Goal: Task Accomplishment & Management: Manage account settings

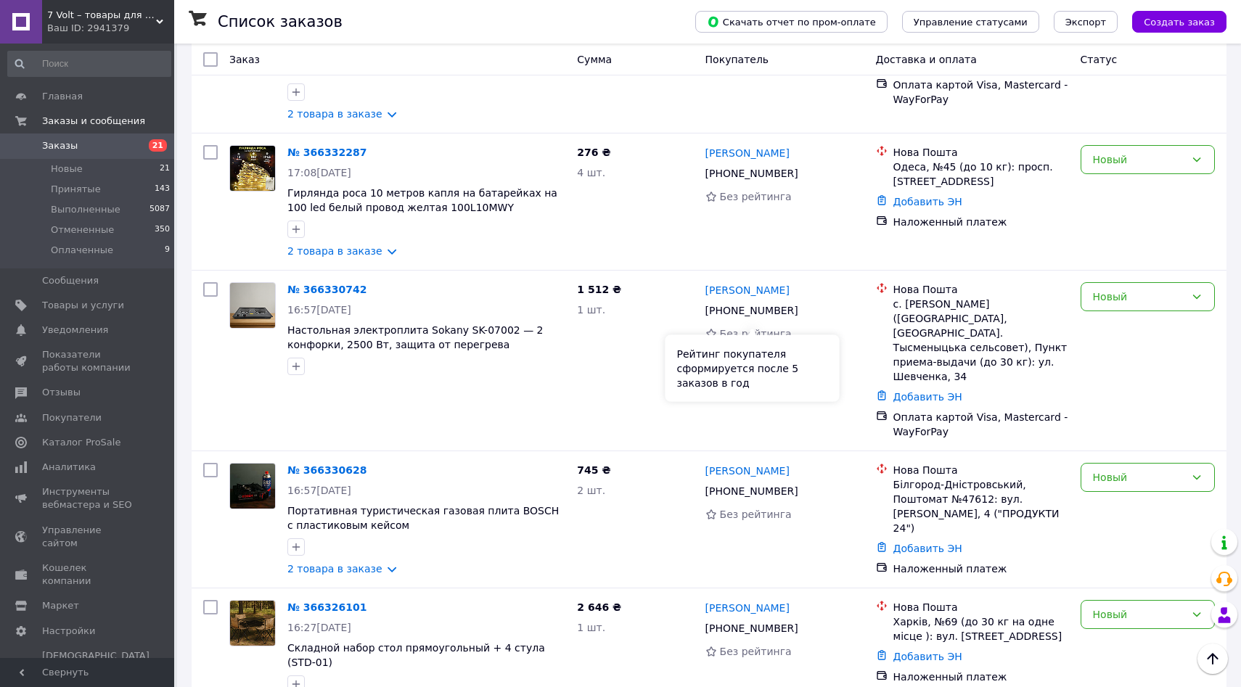
scroll to position [506, 0]
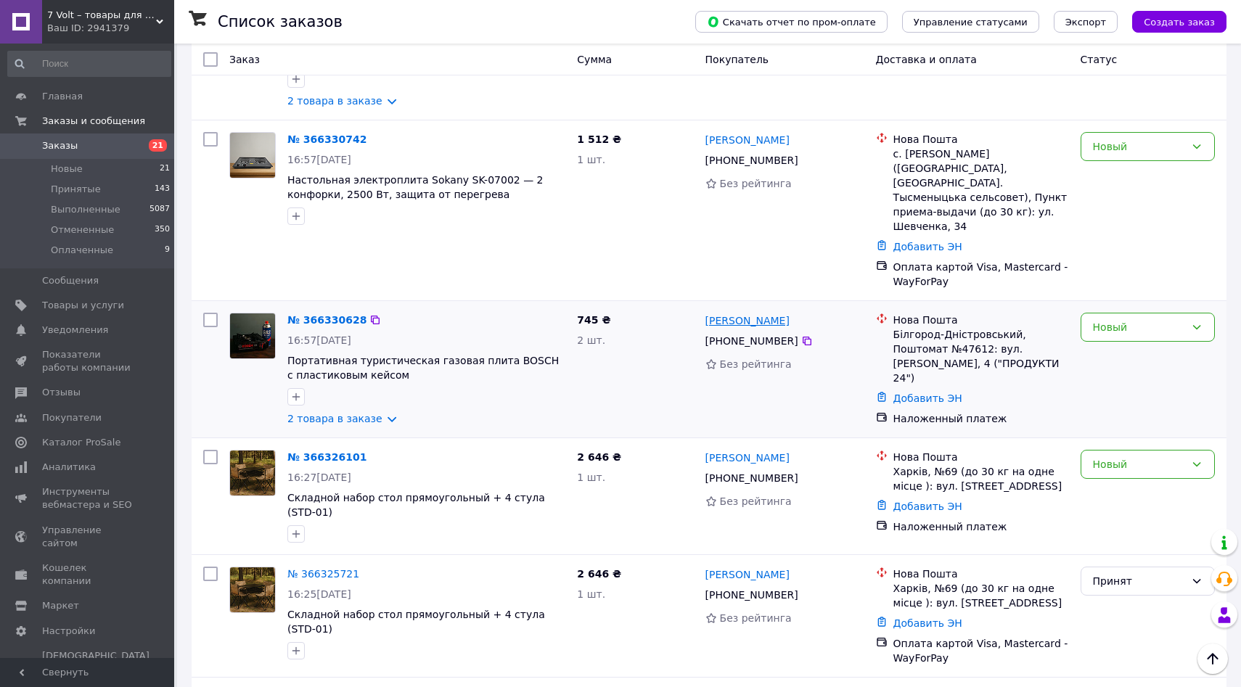
click at [736, 313] on link "[PERSON_NAME]" at bounding box center [747, 320] width 84 height 15
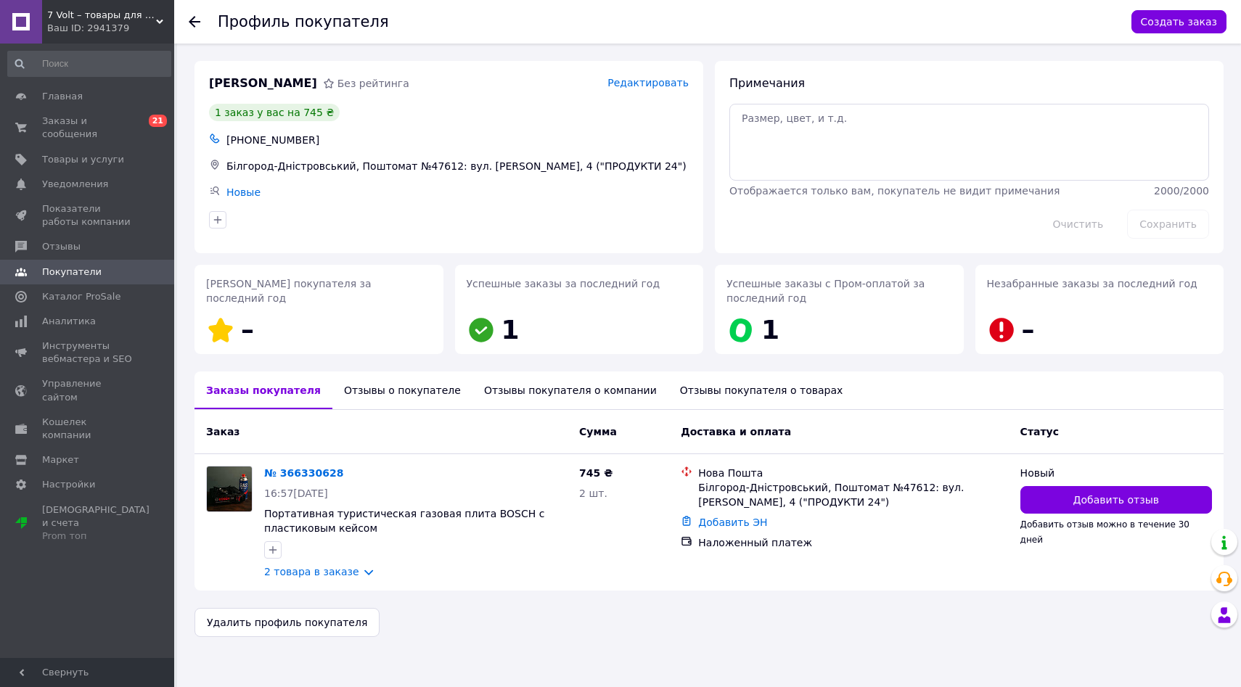
click at [377, 374] on div "Отзывы о покупателе" at bounding box center [402, 390] width 140 height 38
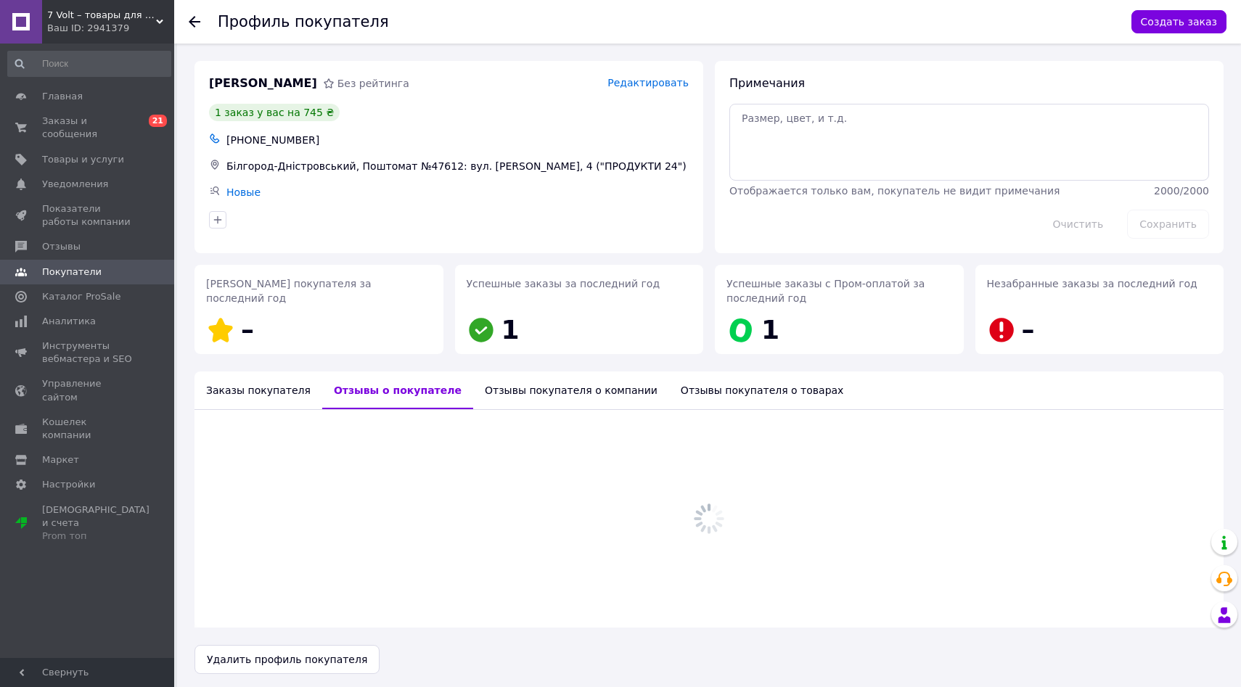
click at [377, 386] on div "Отзывы о покупателе" at bounding box center [397, 390] width 151 height 38
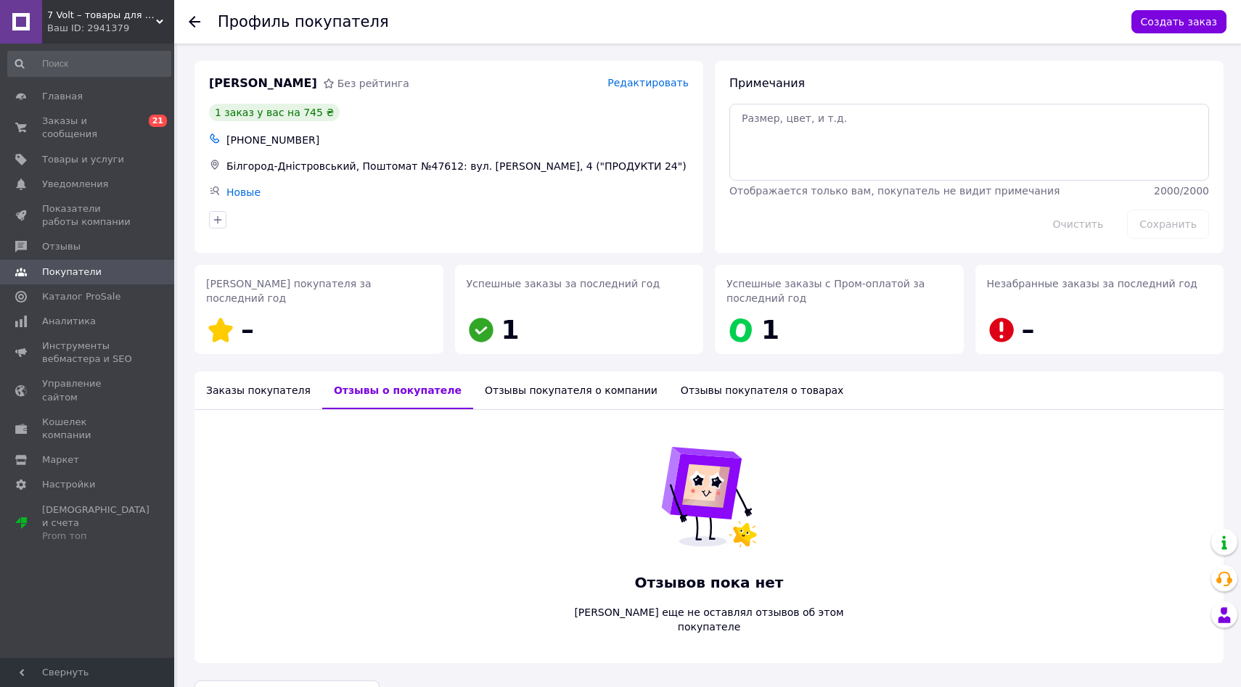
click at [259, 386] on div "Заказы покупателя" at bounding box center [258, 390] width 128 height 38
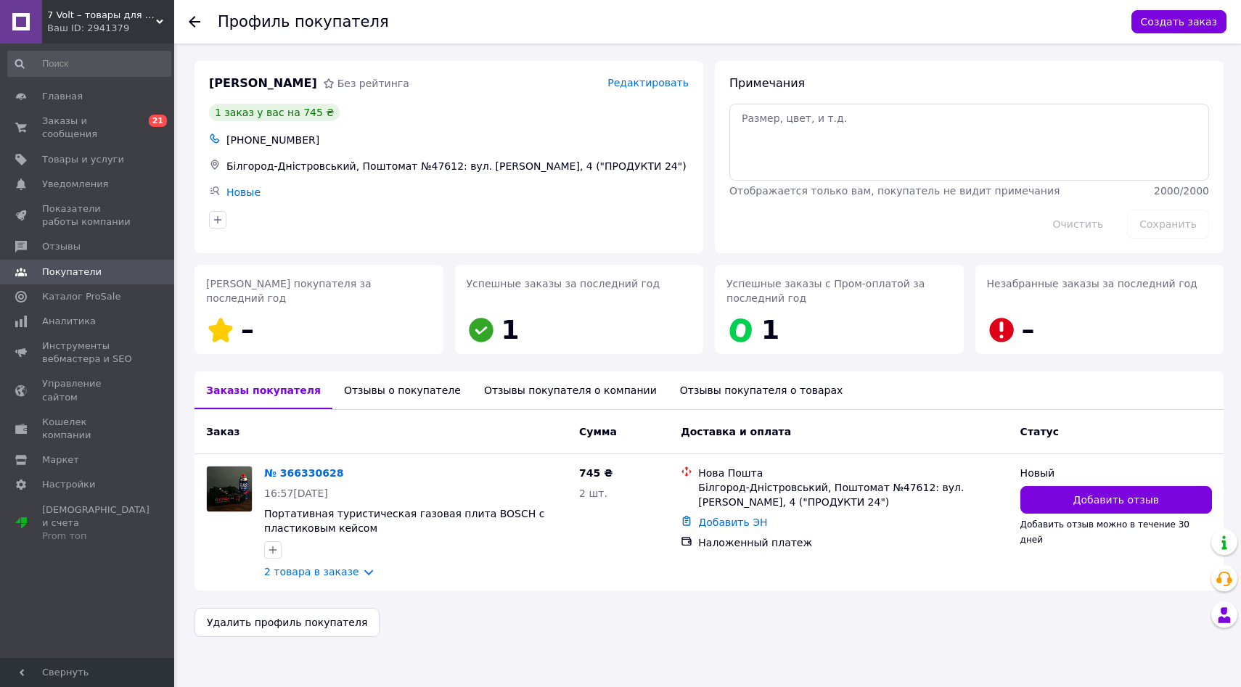
click at [559, 382] on div "Отзывы покупателя о компании" at bounding box center [570, 390] width 196 height 38
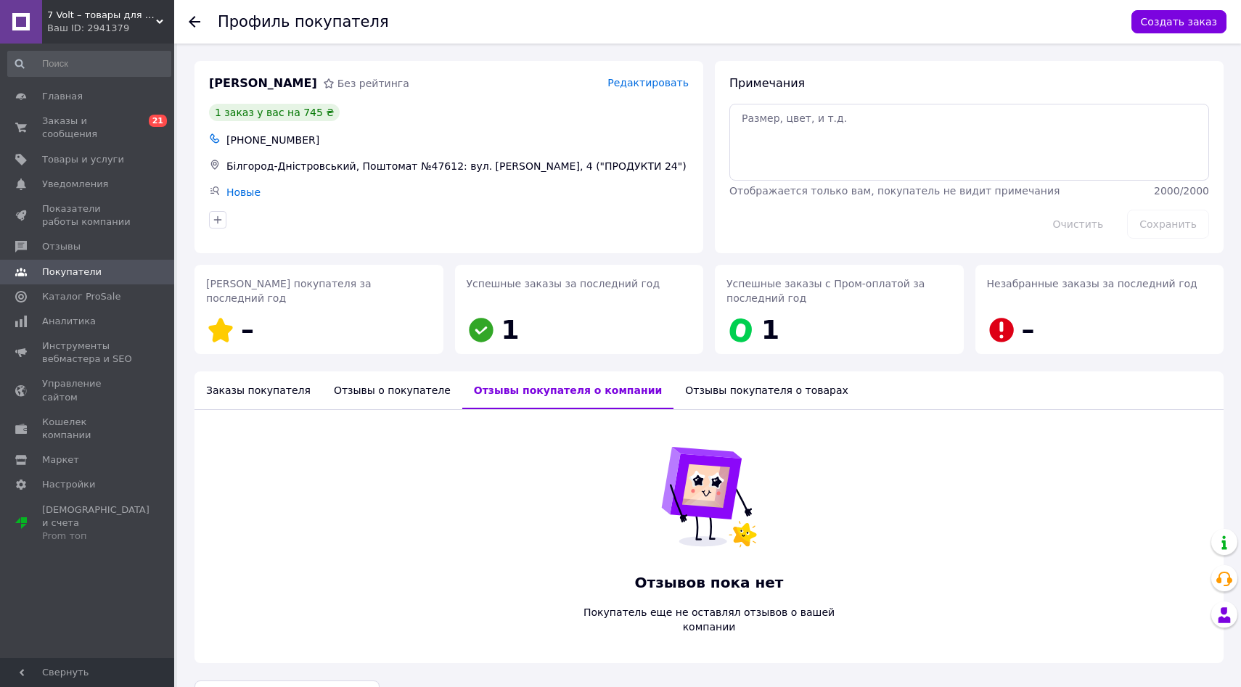
click at [687, 395] on div "Отзывы покупателя о товарах" at bounding box center [766, 390] width 186 height 38
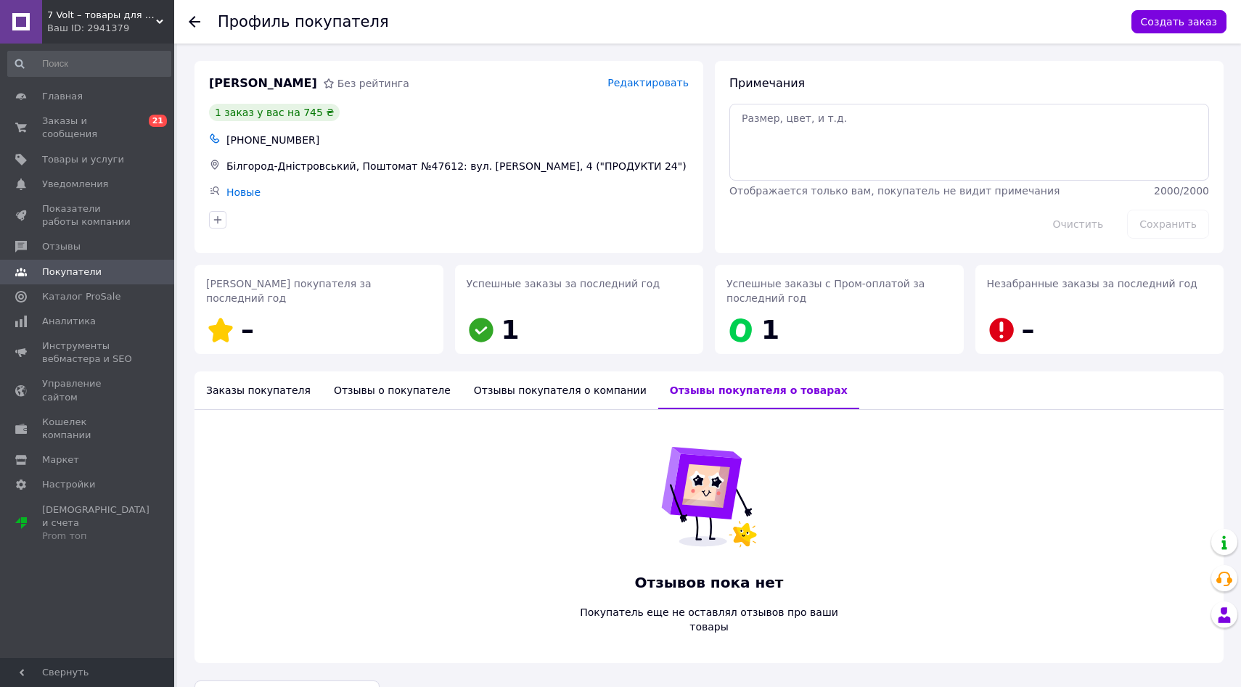
click at [252, 384] on div "Заказы покупателя" at bounding box center [258, 390] width 128 height 38
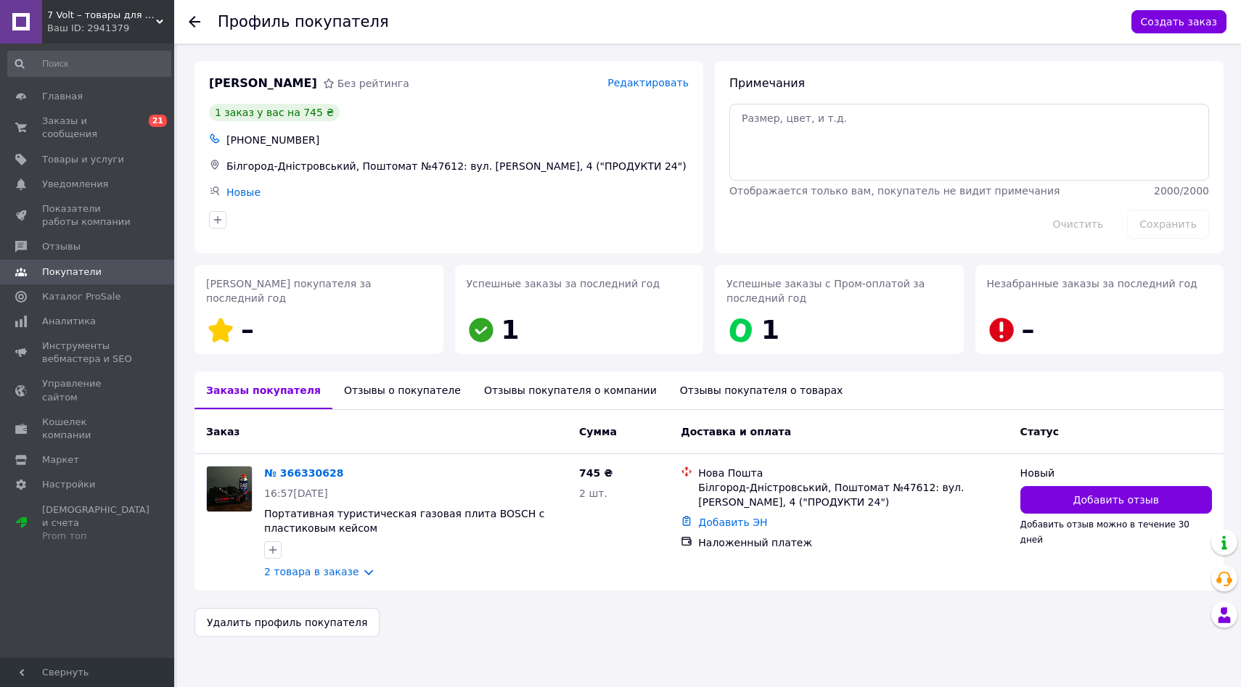
click at [420, 385] on div "Отзывы о покупателе" at bounding box center [402, 390] width 140 height 38
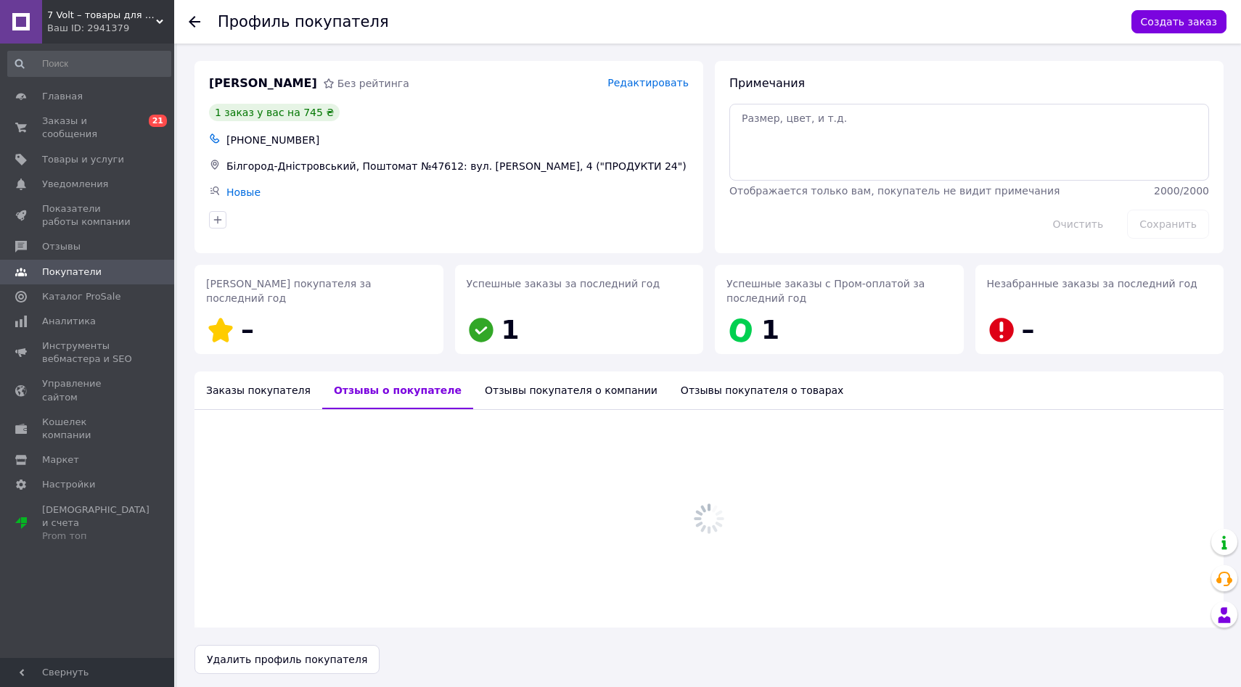
click at [246, 378] on div "Заказы покупателя" at bounding box center [258, 390] width 128 height 38
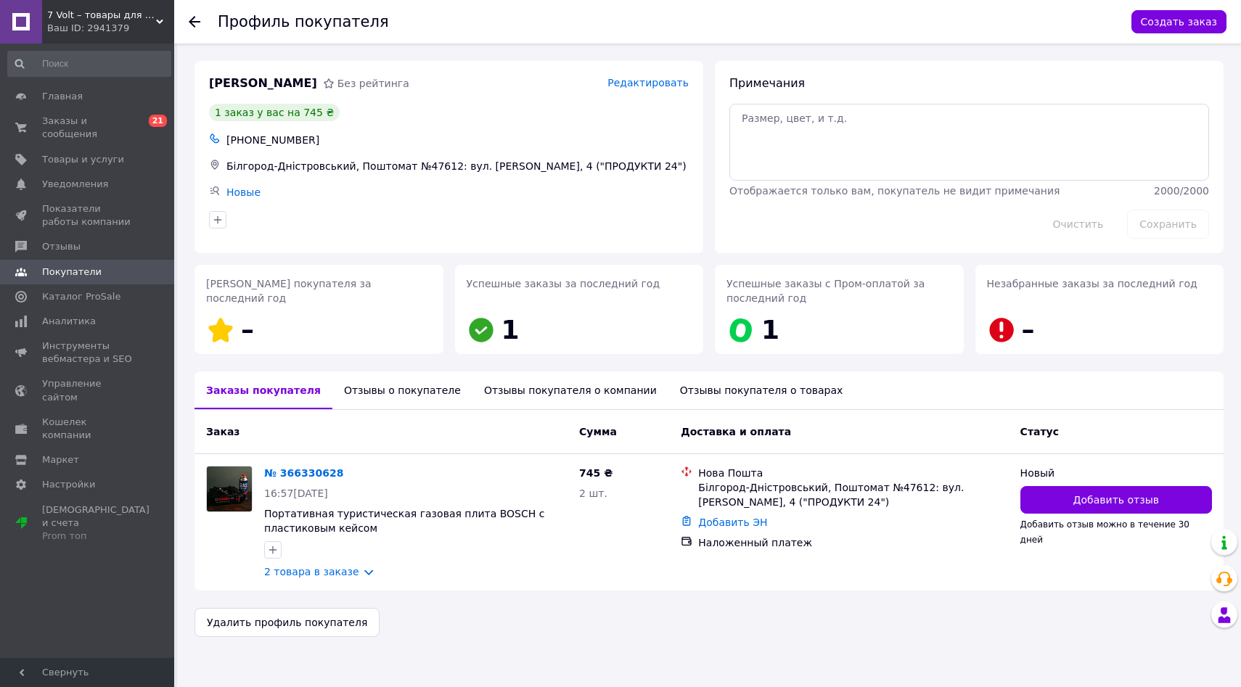
click at [97, 261] on link "Покупатели" at bounding box center [89, 272] width 178 height 25
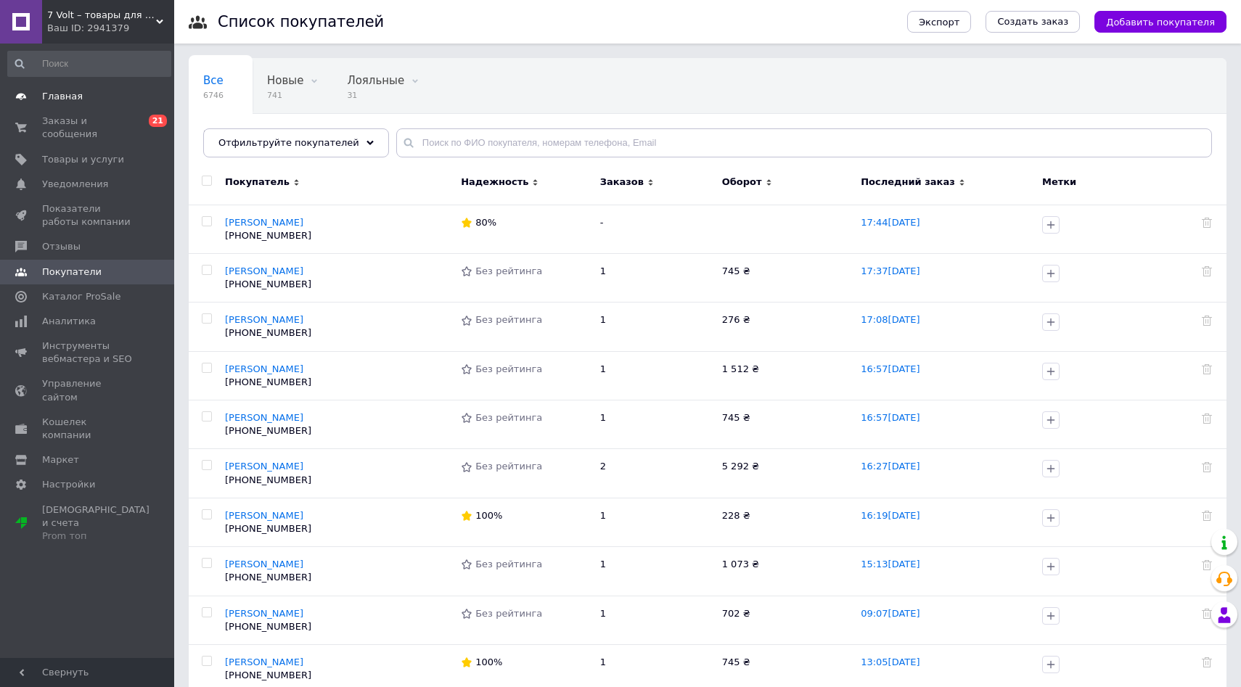
click at [103, 101] on span "Главная" at bounding box center [88, 96] width 92 height 13
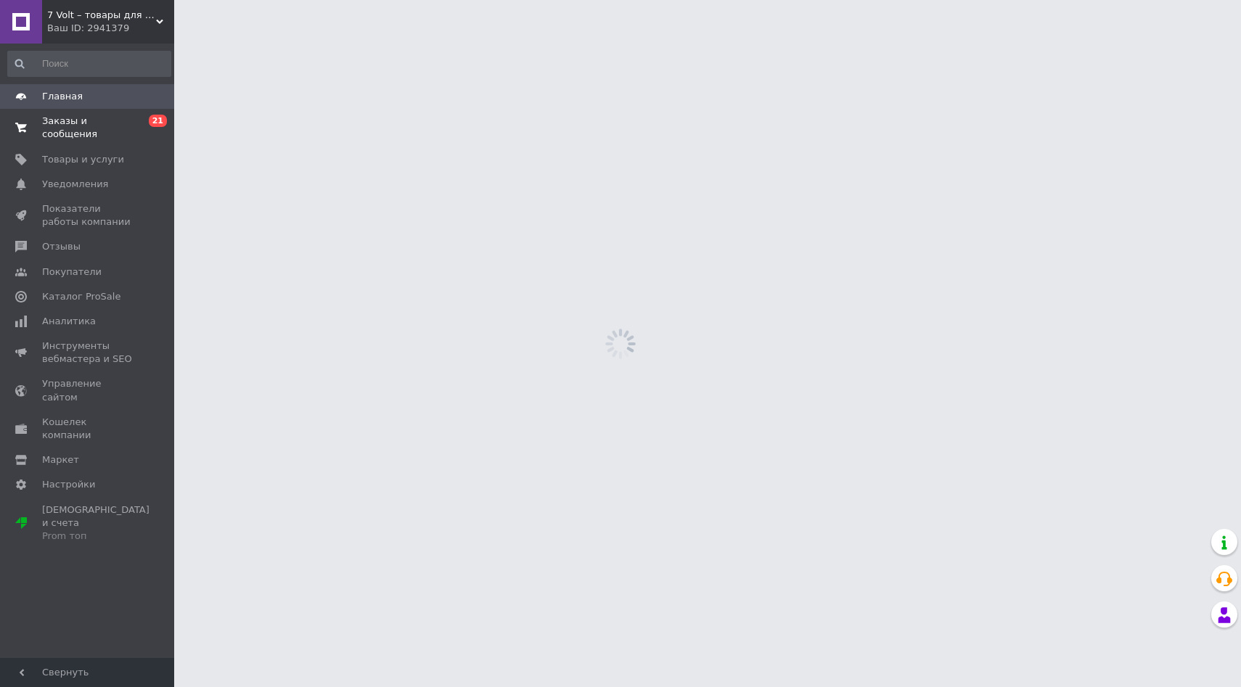
click at [91, 130] on span "Заказы и сообщения" at bounding box center [88, 128] width 92 height 26
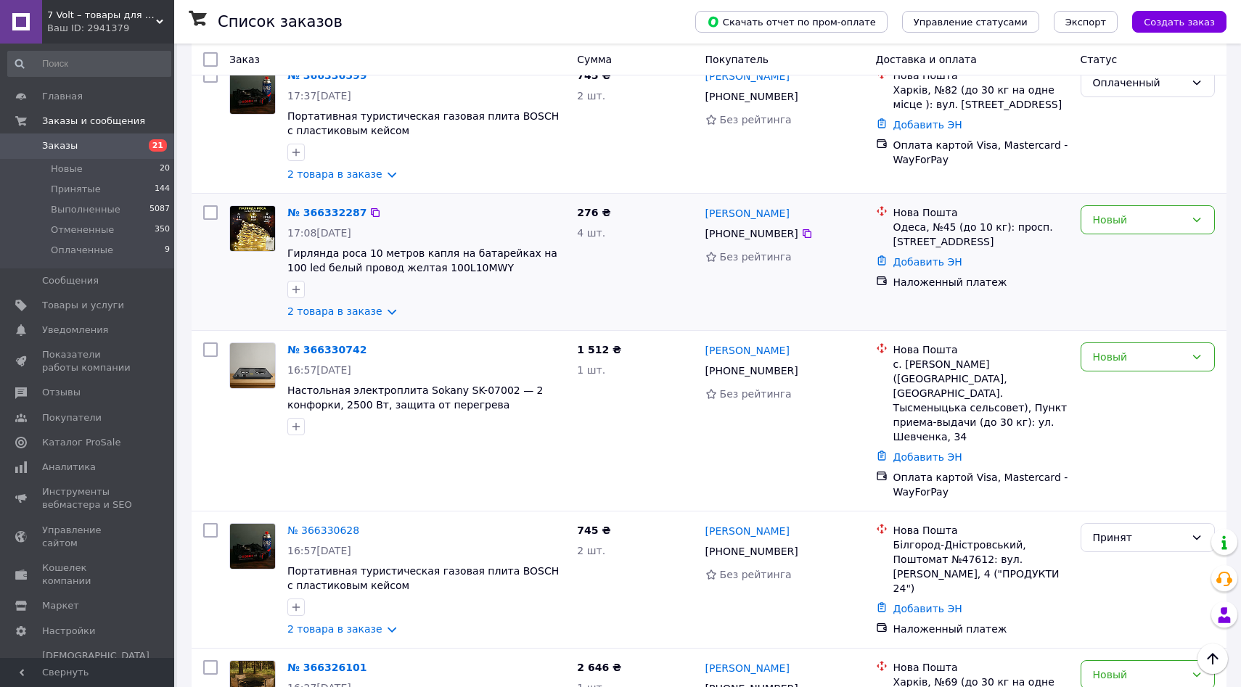
scroll to position [304, 0]
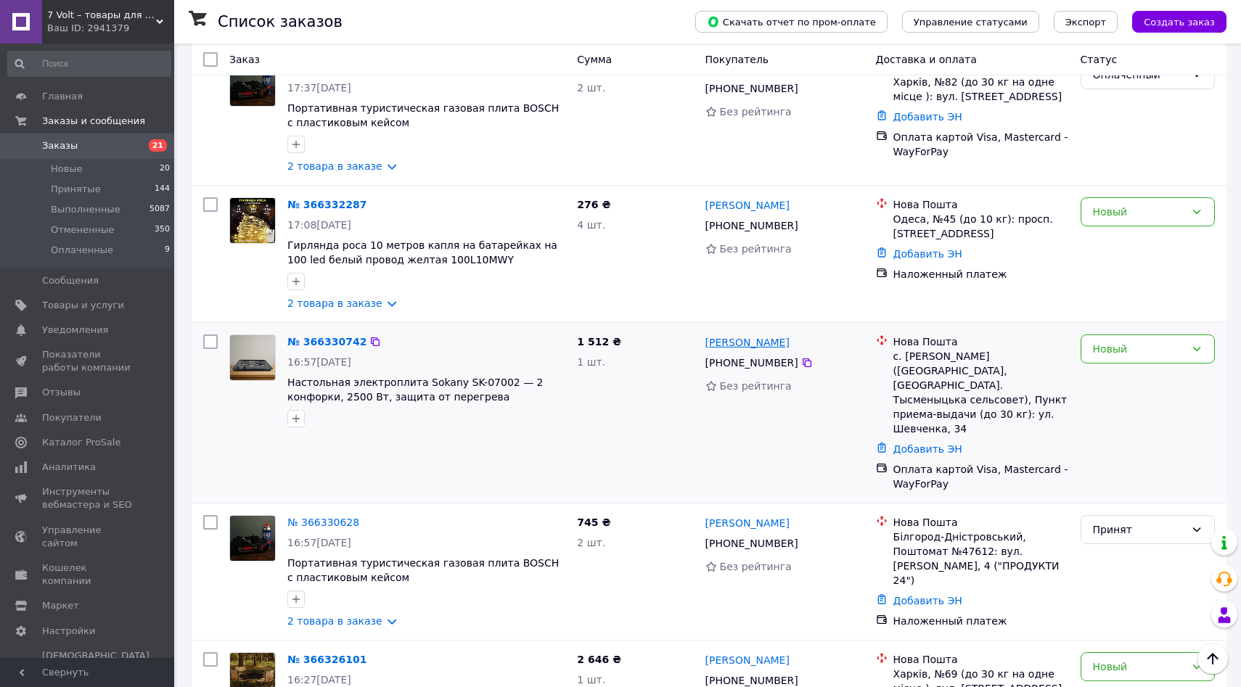
click at [758, 335] on link "[PERSON_NAME]" at bounding box center [747, 342] width 84 height 15
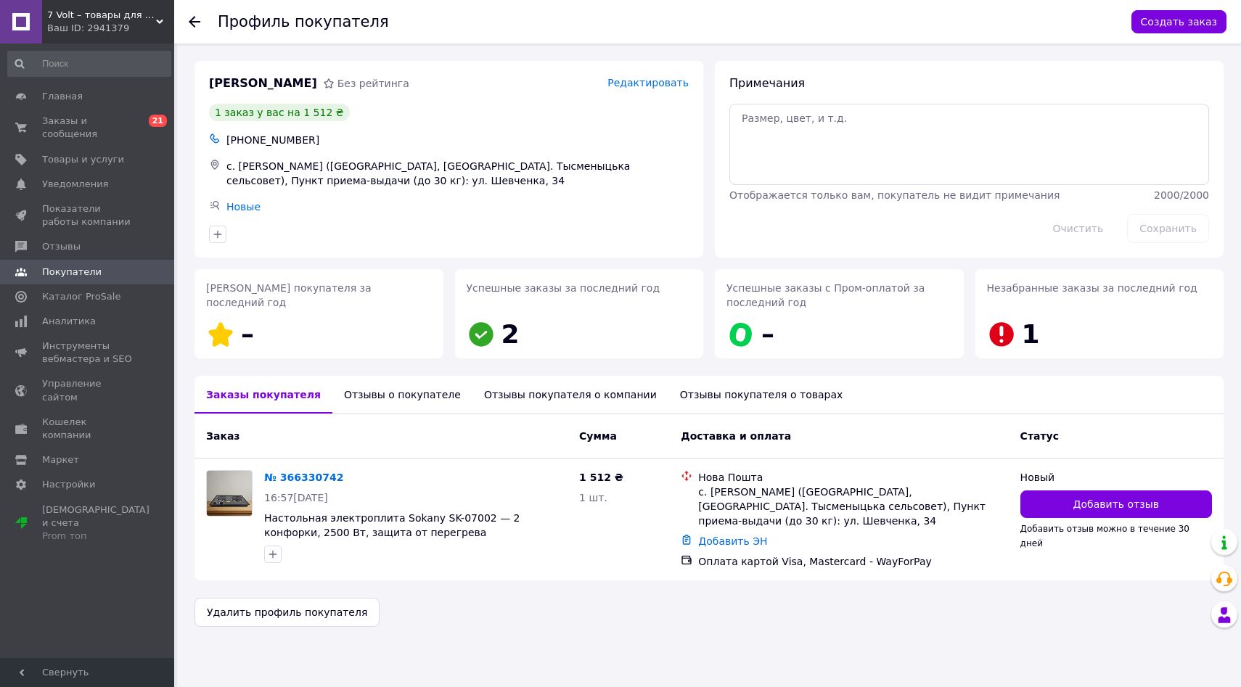
click at [383, 391] on div "Отзывы о покупателе" at bounding box center [402, 395] width 140 height 38
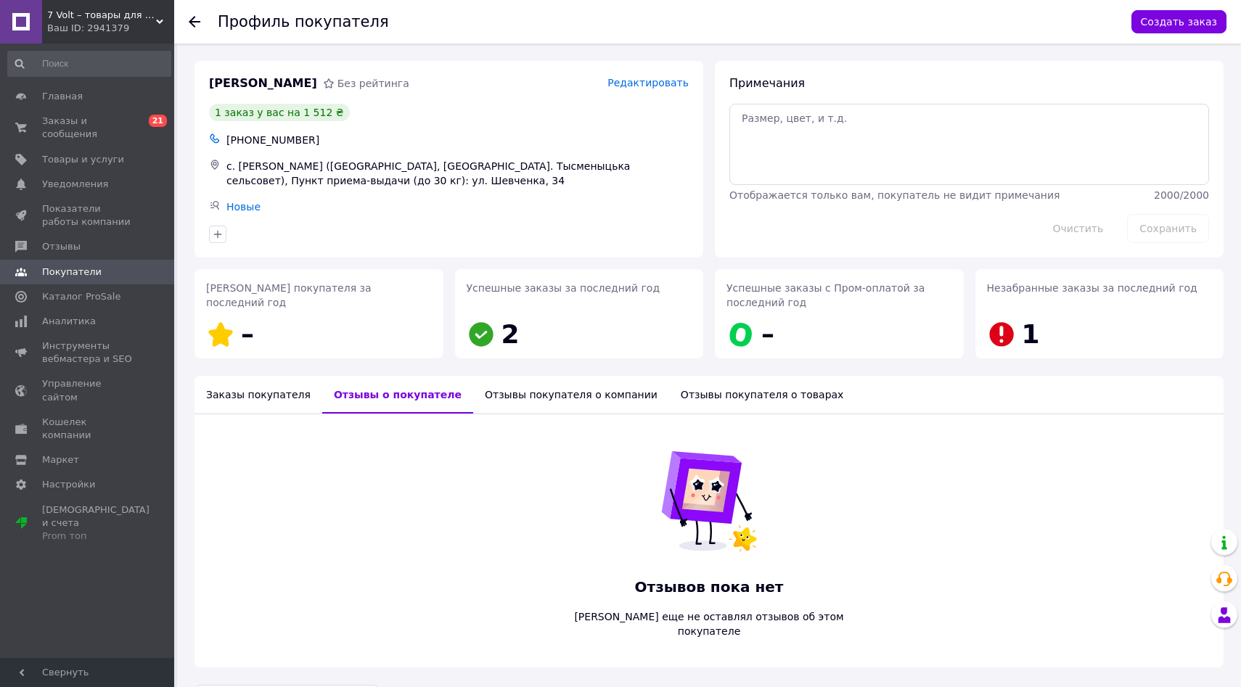
click at [282, 395] on div "Заказы покупателя" at bounding box center [258, 395] width 128 height 38
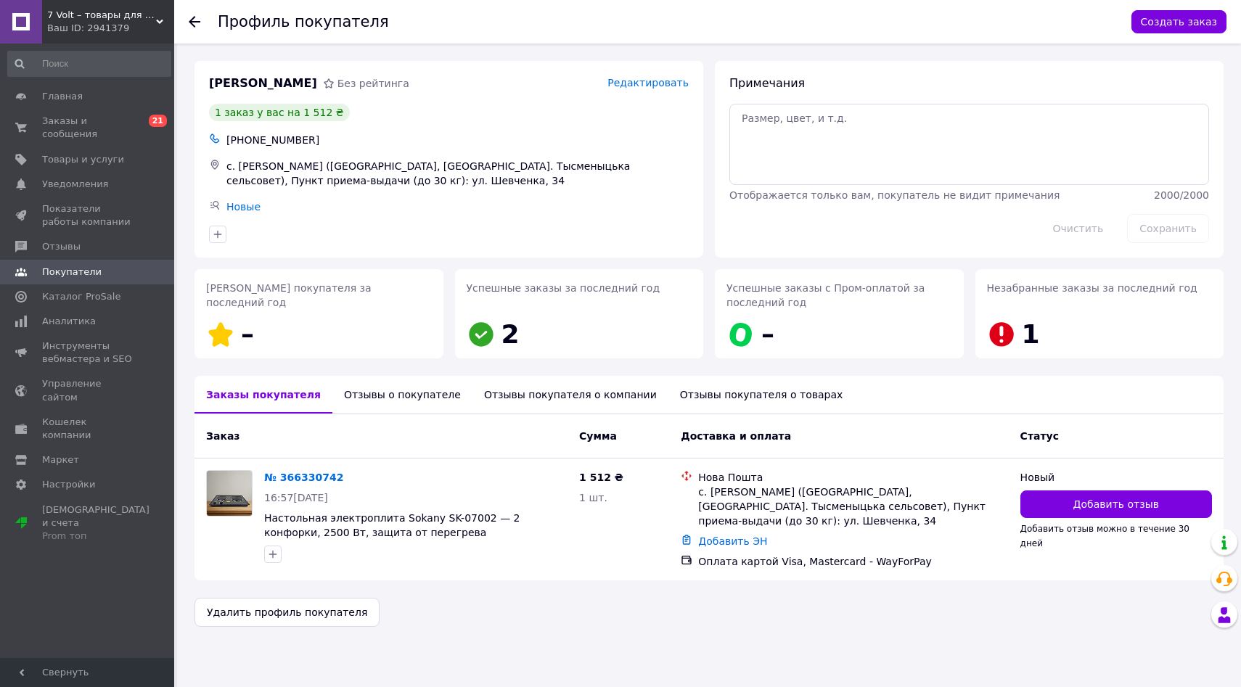
click at [570, 404] on div "Отзывы покупателя о компании" at bounding box center [570, 395] width 196 height 38
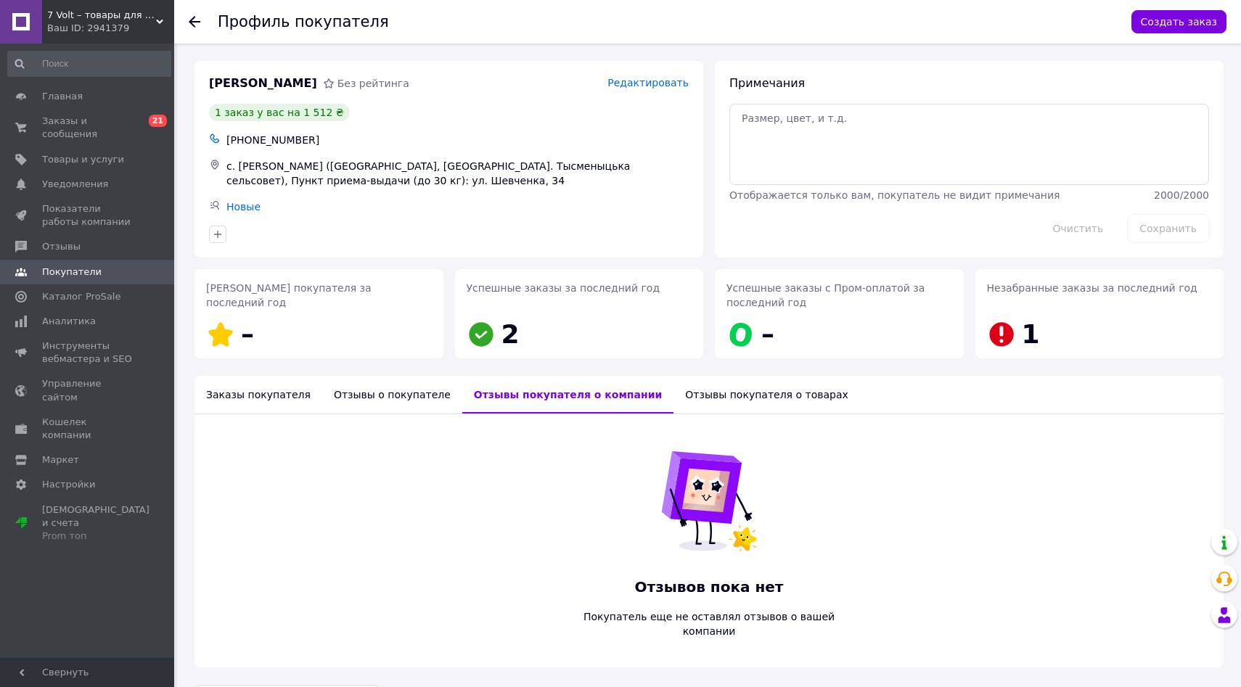
click at [684, 395] on div "Отзывы покупателя о товарах" at bounding box center [766, 395] width 186 height 38
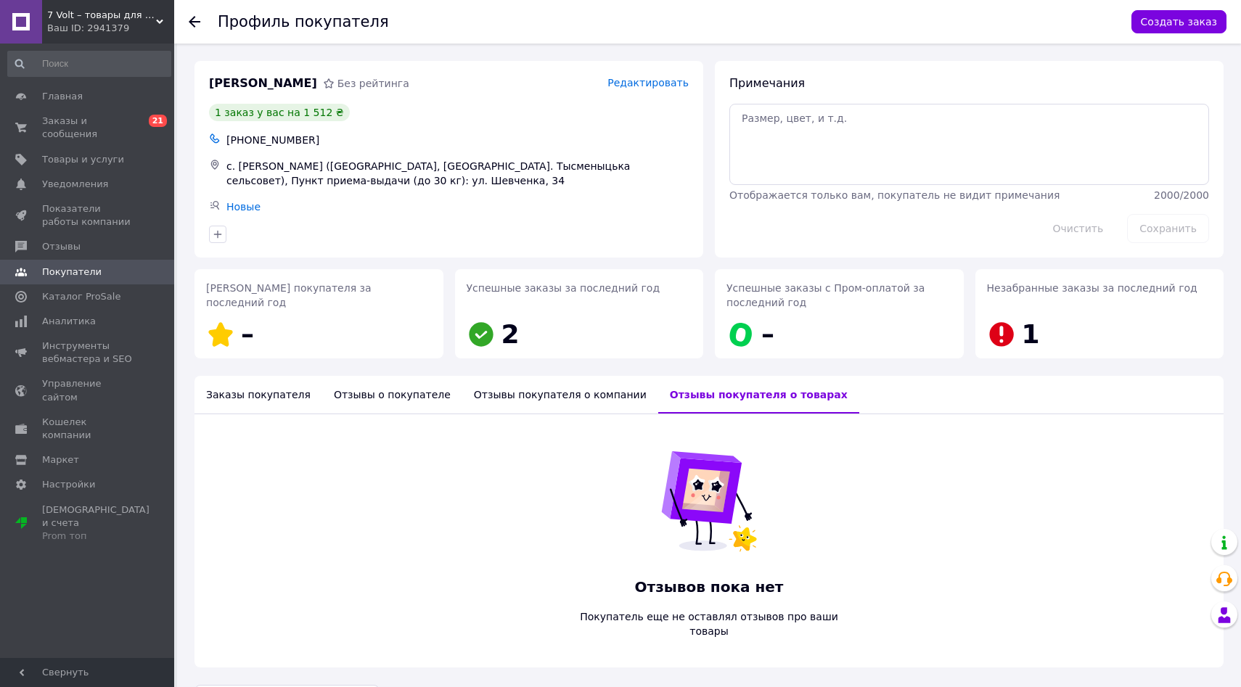
click at [245, 394] on div "Заказы покупателя" at bounding box center [258, 395] width 128 height 38
